Goal: Information Seeking & Learning: Learn about a topic

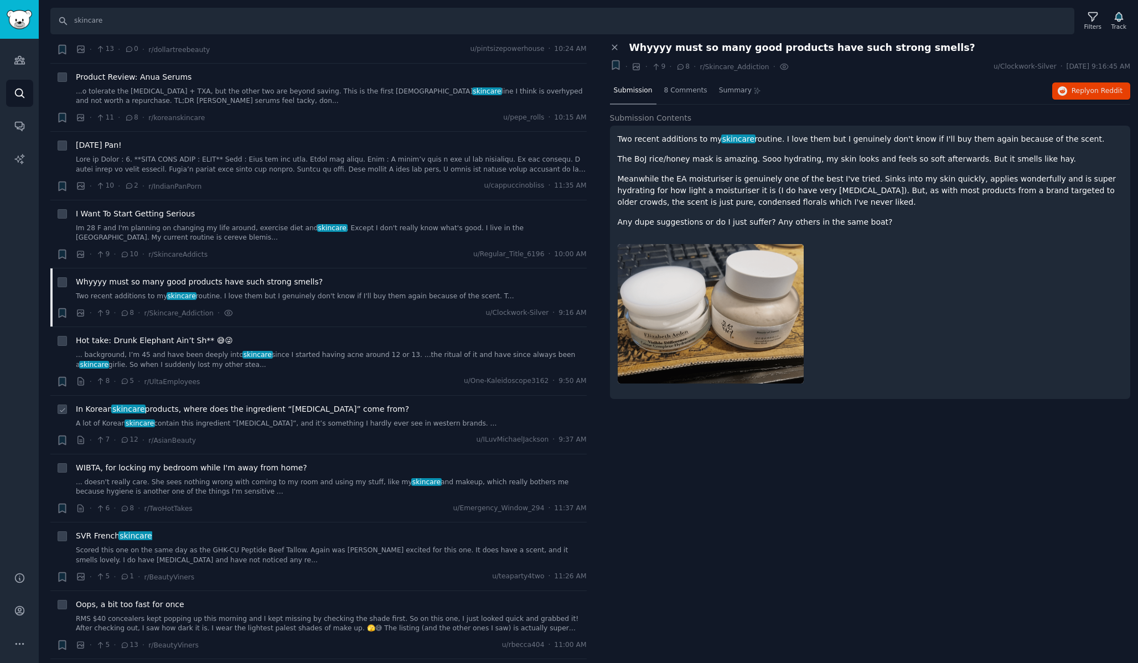
scroll to position [238, 0]
click at [285, 406] on span "In Korean skincare products, where does the ingredient “[MEDICAL_DATA]” come fr…" at bounding box center [242, 412] width 333 height 12
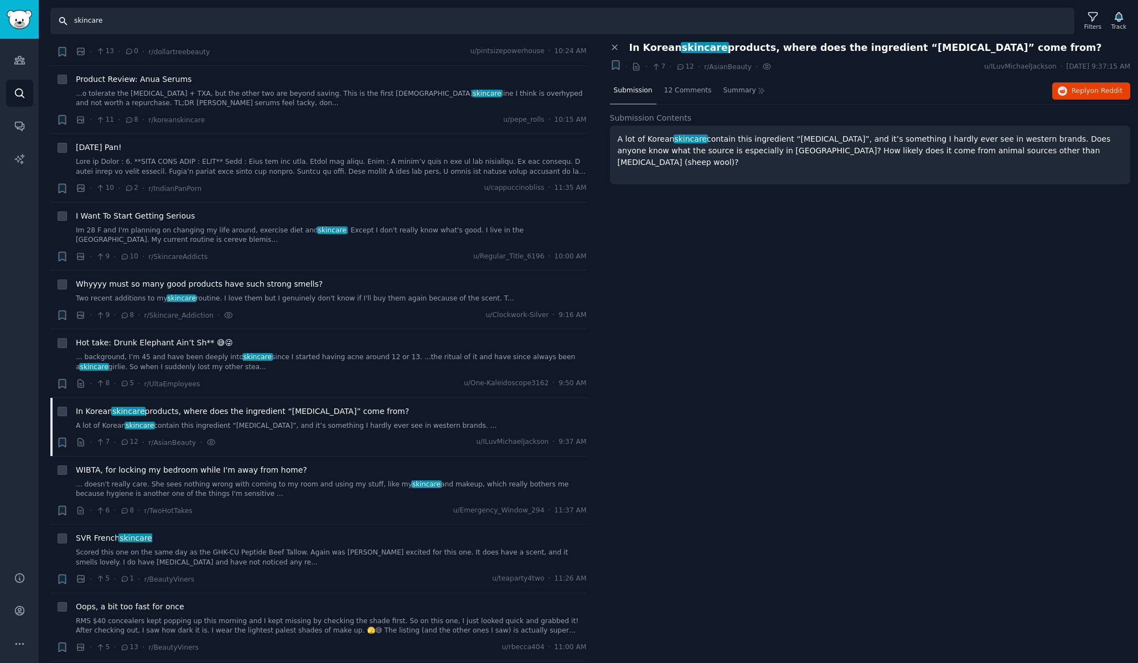
click at [143, 17] on input "skincare" at bounding box center [562, 21] width 1024 height 27
click at [1081, 24] on div "Filters" at bounding box center [1092, 20] width 29 height 23
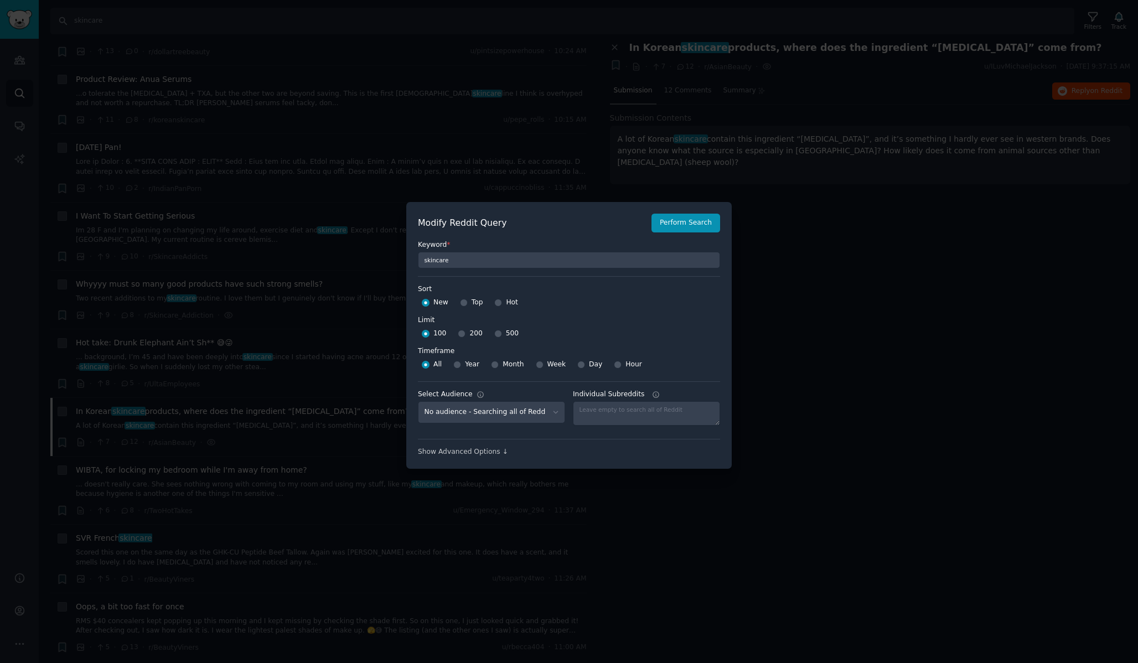
click at [469, 303] on div "Top" at bounding box center [471, 303] width 23 height 18
click at [463, 302] on input "Top" at bounding box center [464, 303] width 8 height 8
radio input "true"
click at [500, 302] on input "Hot" at bounding box center [498, 303] width 8 height 8
radio input "true"
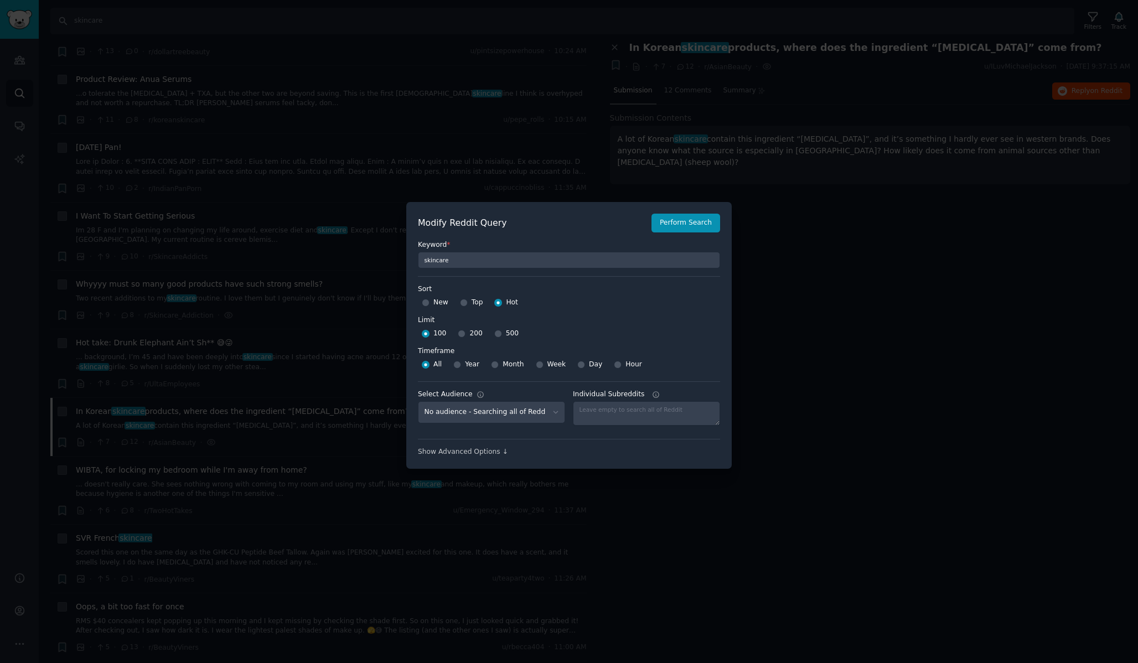
click at [472, 306] on span "Top" at bounding box center [478, 303] width 12 height 10
click at [468, 306] on input "Top" at bounding box center [464, 303] width 8 height 8
radio input "true"
click at [485, 414] on select "No audience - Searching all of Reddit [DEMOGRAPHIC_DATA] grooming - 7 Subreddit…" at bounding box center [491, 412] width 147 height 23
click at [471, 410] on select "No audience - Searching all of Reddit [DEMOGRAPHIC_DATA] grooming - 7 Subreddit…" at bounding box center [491, 412] width 147 height 23
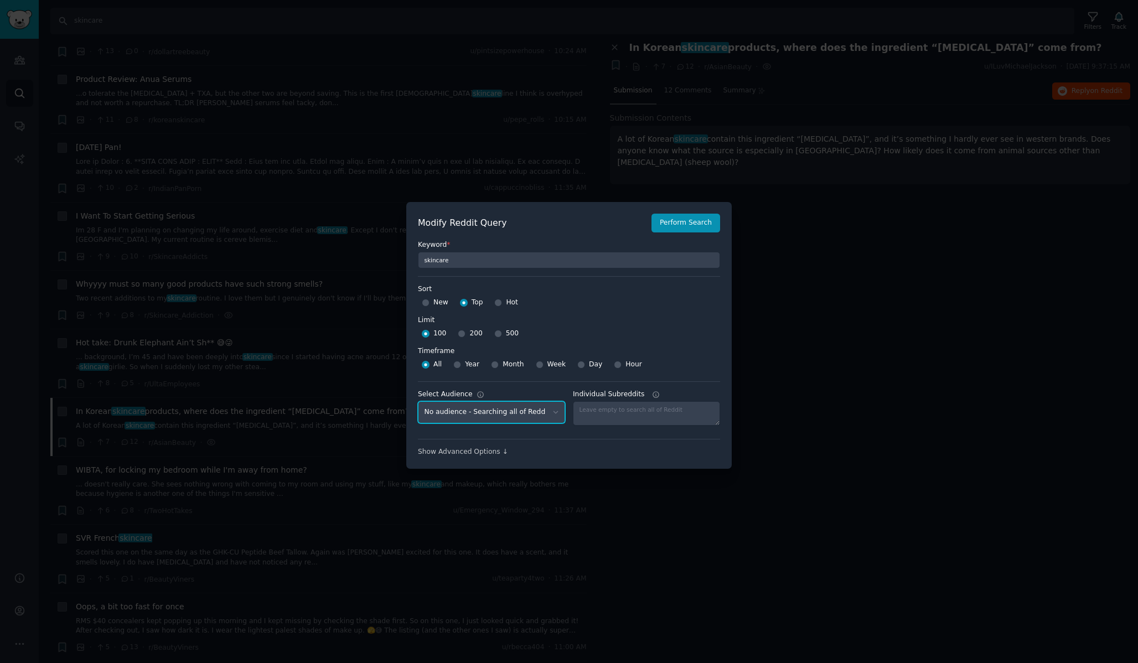
select select "a220e4f7f9"
click at [418, 401] on select "No audience - Searching all of Reddit [DEMOGRAPHIC_DATA] grooming - 7 Subreddit…" at bounding box center [491, 412] width 147 height 23
click at [694, 219] on button "Perform Search" at bounding box center [686, 223] width 69 height 19
